Goal: Communication & Community: Ask a question

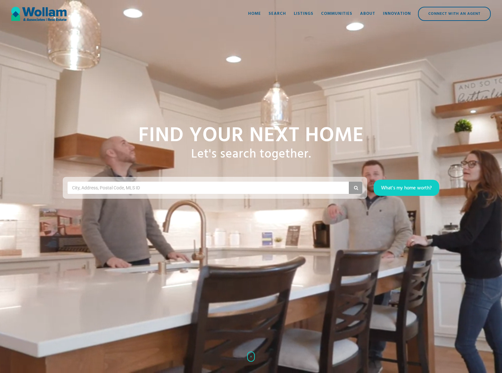
scroll to position [1912, 0]
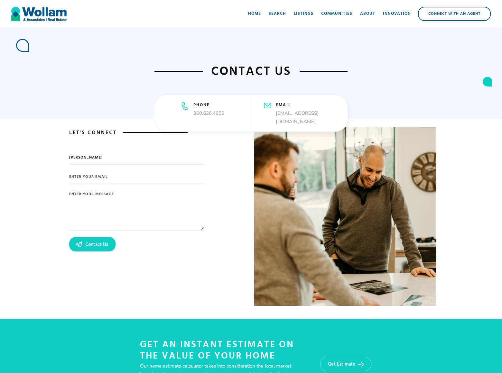
type input "[PERSON_NAME]"
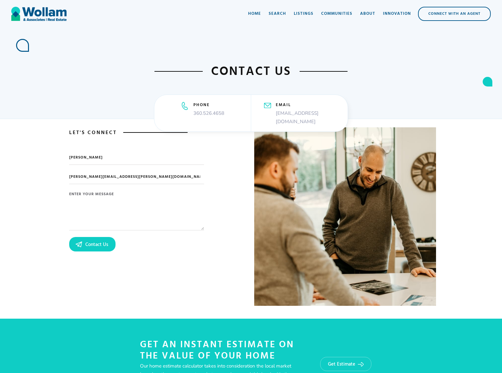
type input "[PERSON_NAME][EMAIL_ADDRESS][PERSON_NAME][DOMAIN_NAME]"
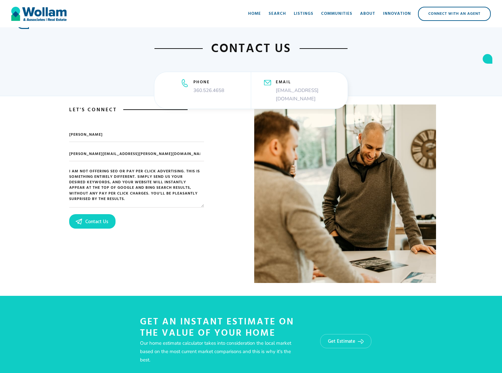
type textarea "I am not offering SEO or Pay Per Click Advertising. This is something entirely …"
click at [92, 221] on input "Contact Us" at bounding box center [92, 221] width 46 height 14
type input "Please wait..."
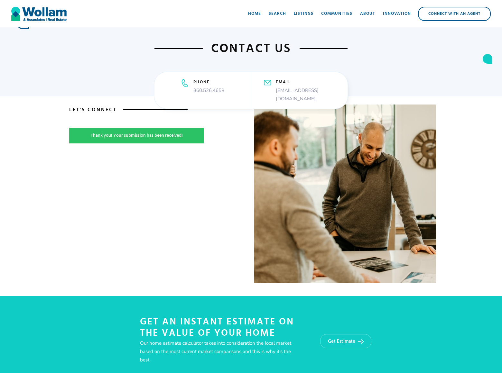
scroll to position [19, 0]
